Goal: Information Seeking & Learning: Learn about a topic

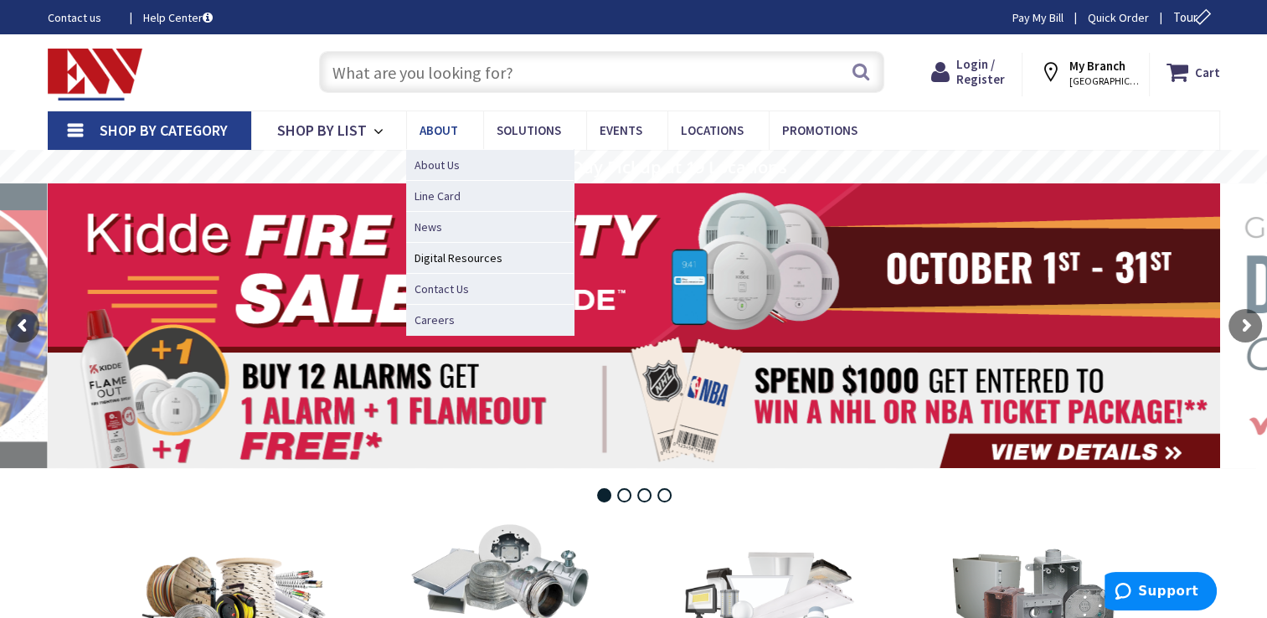
click at [440, 130] on span "About" at bounding box center [438, 130] width 39 height 16
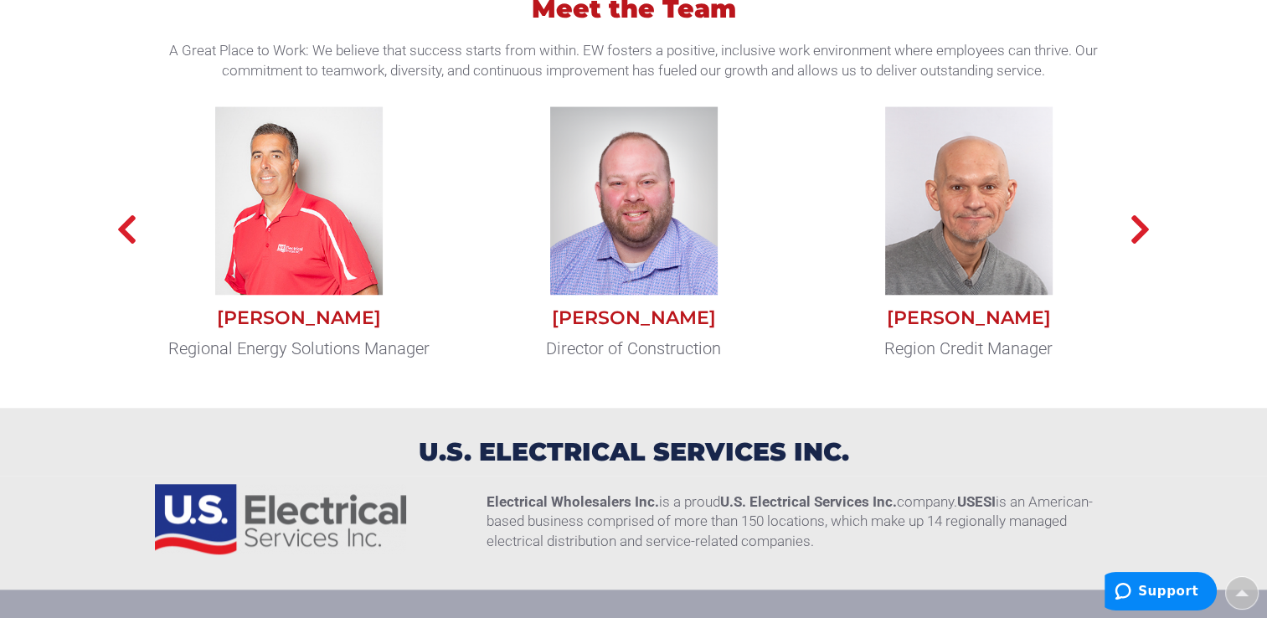
scroll to position [1423, 0]
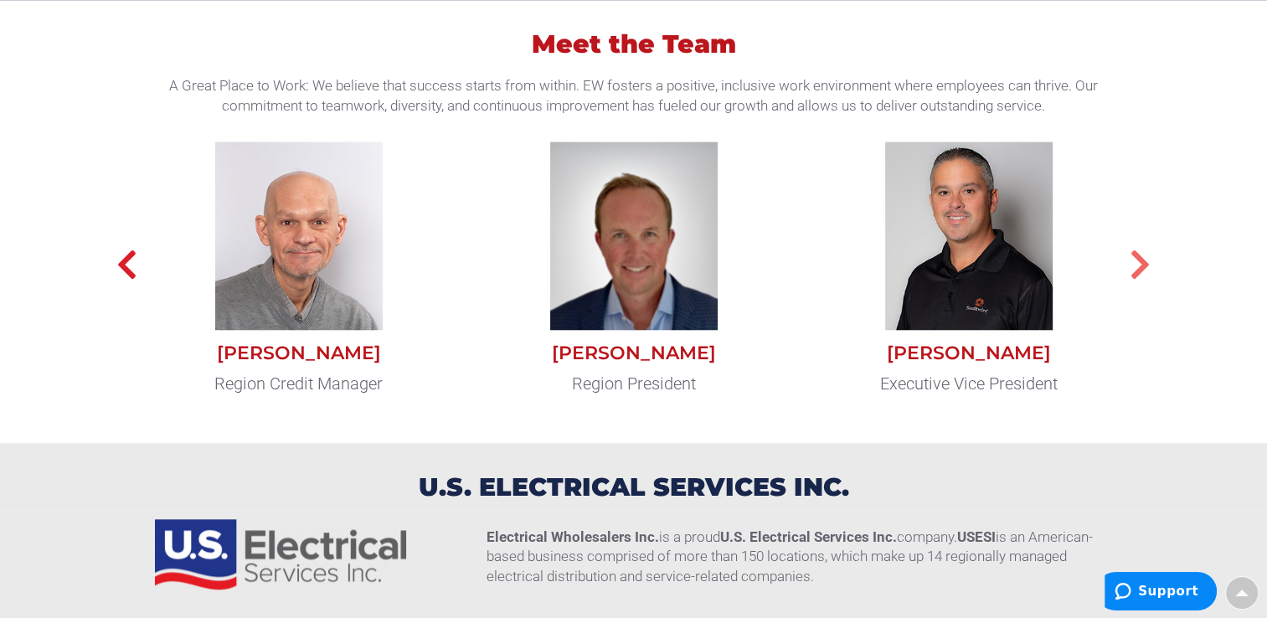
click at [1136, 261] on icon "button" at bounding box center [1139, 264] width 21 height 33
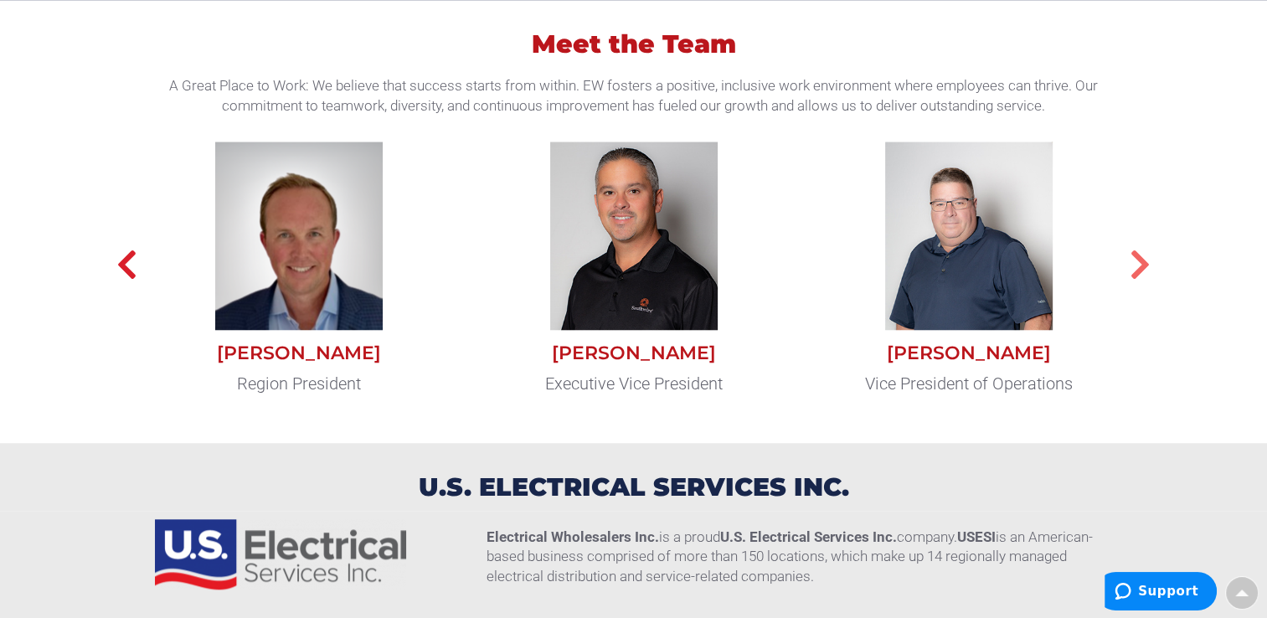
click at [1136, 261] on icon "button" at bounding box center [1139, 264] width 21 height 33
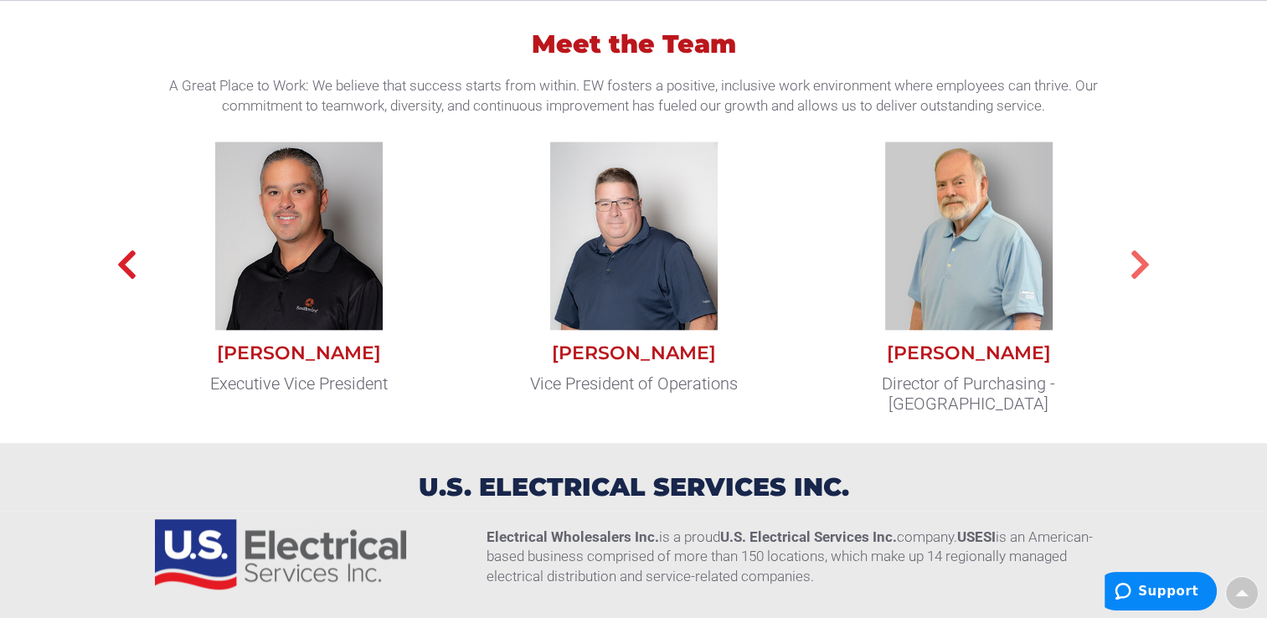
click at [1136, 261] on icon "button" at bounding box center [1139, 264] width 21 height 33
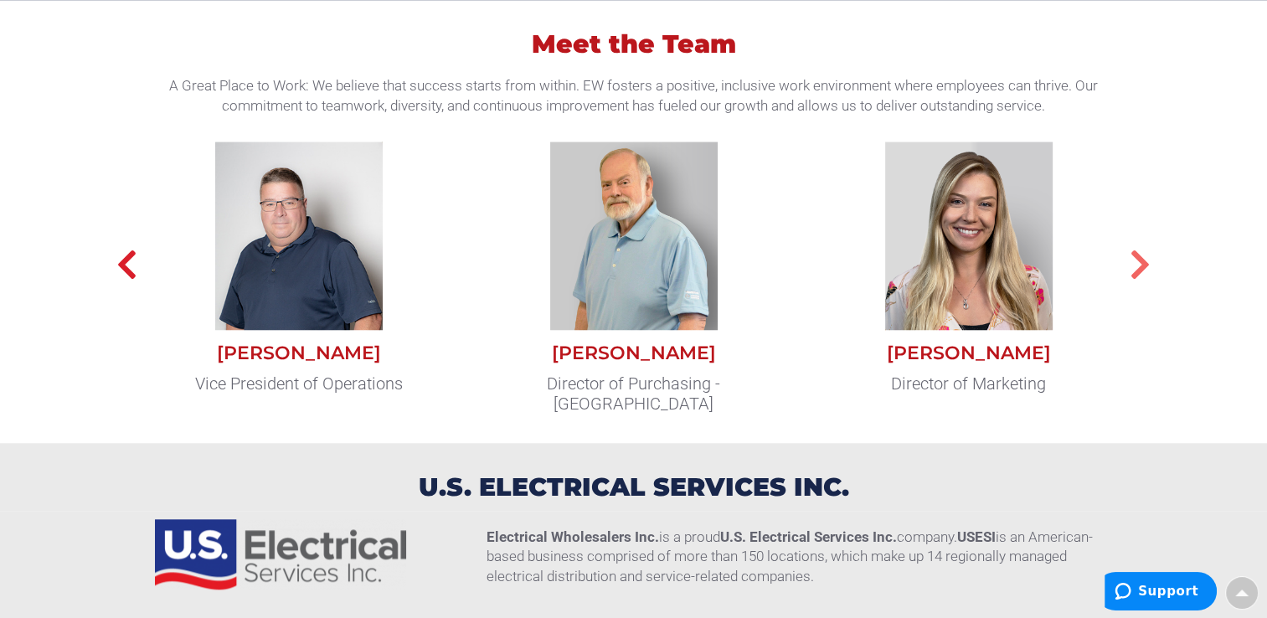
click at [1136, 261] on icon "button" at bounding box center [1139, 264] width 21 height 33
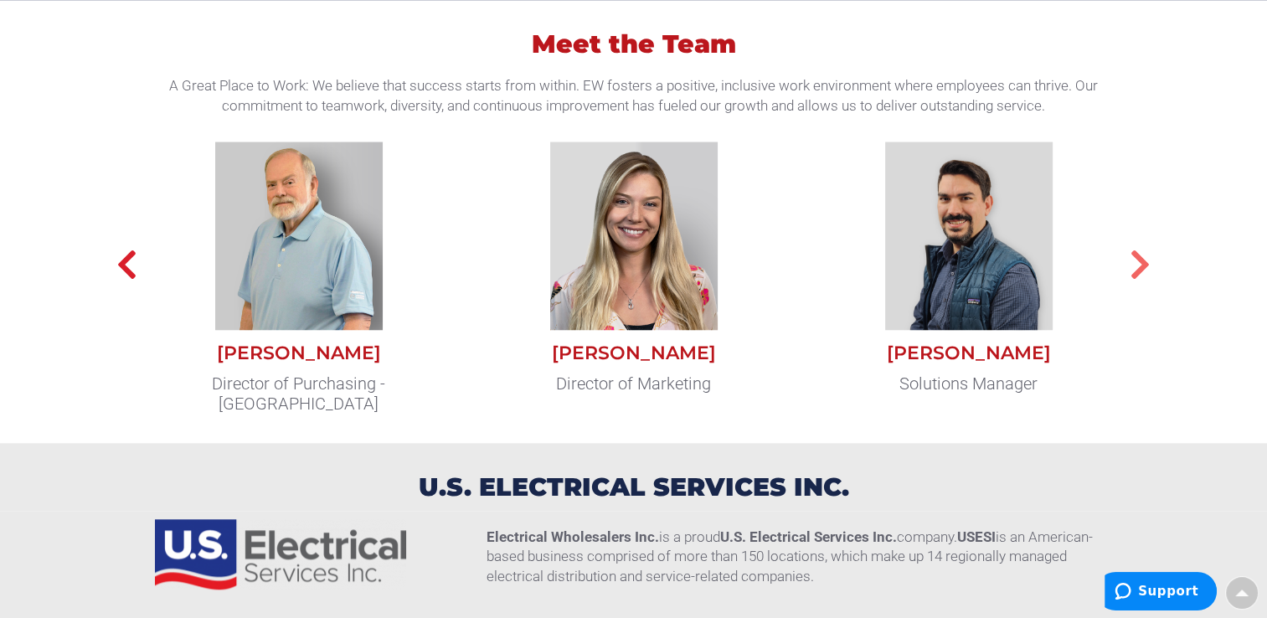
click at [1136, 261] on icon "button" at bounding box center [1139, 264] width 21 height 33
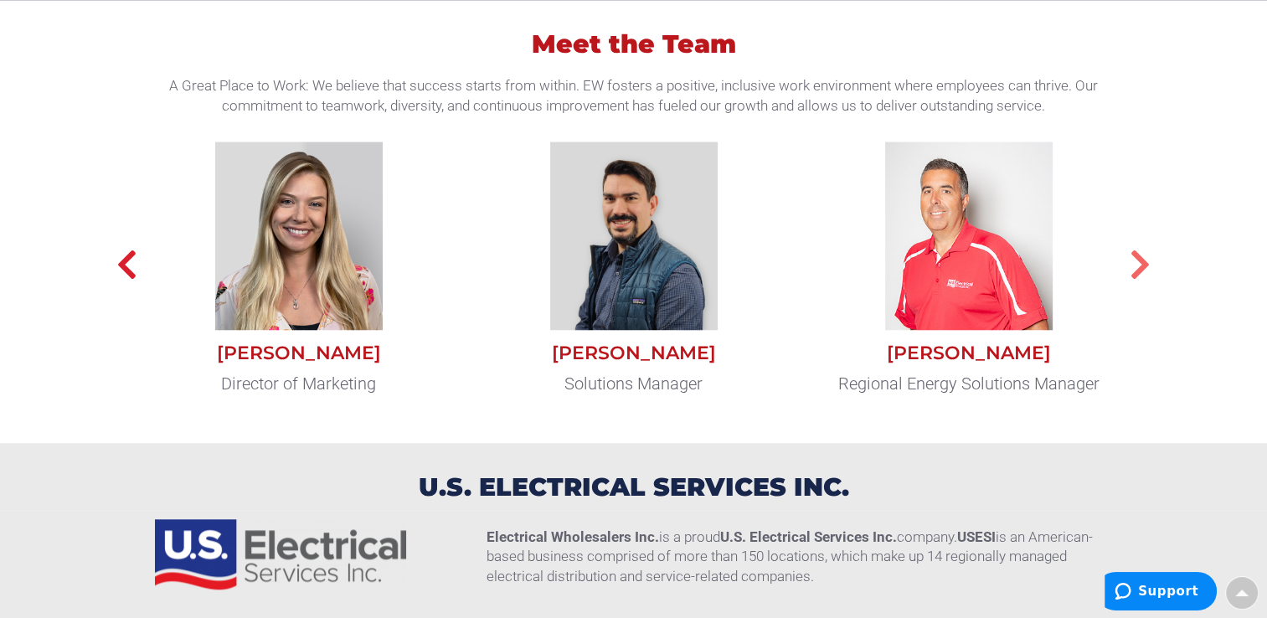
click at [1136, 261] on icon "button" at bounding box center [1139, 264] width 21 height 33
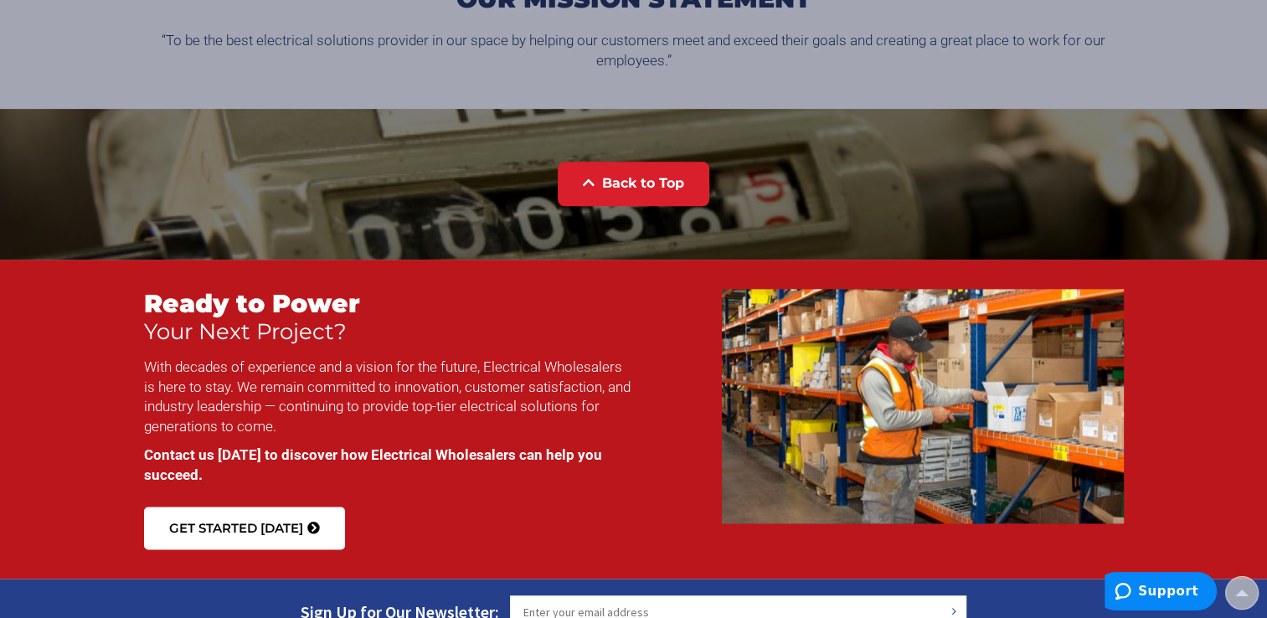
scroll to position [2426, 0]
